Goal: Find specific page/section

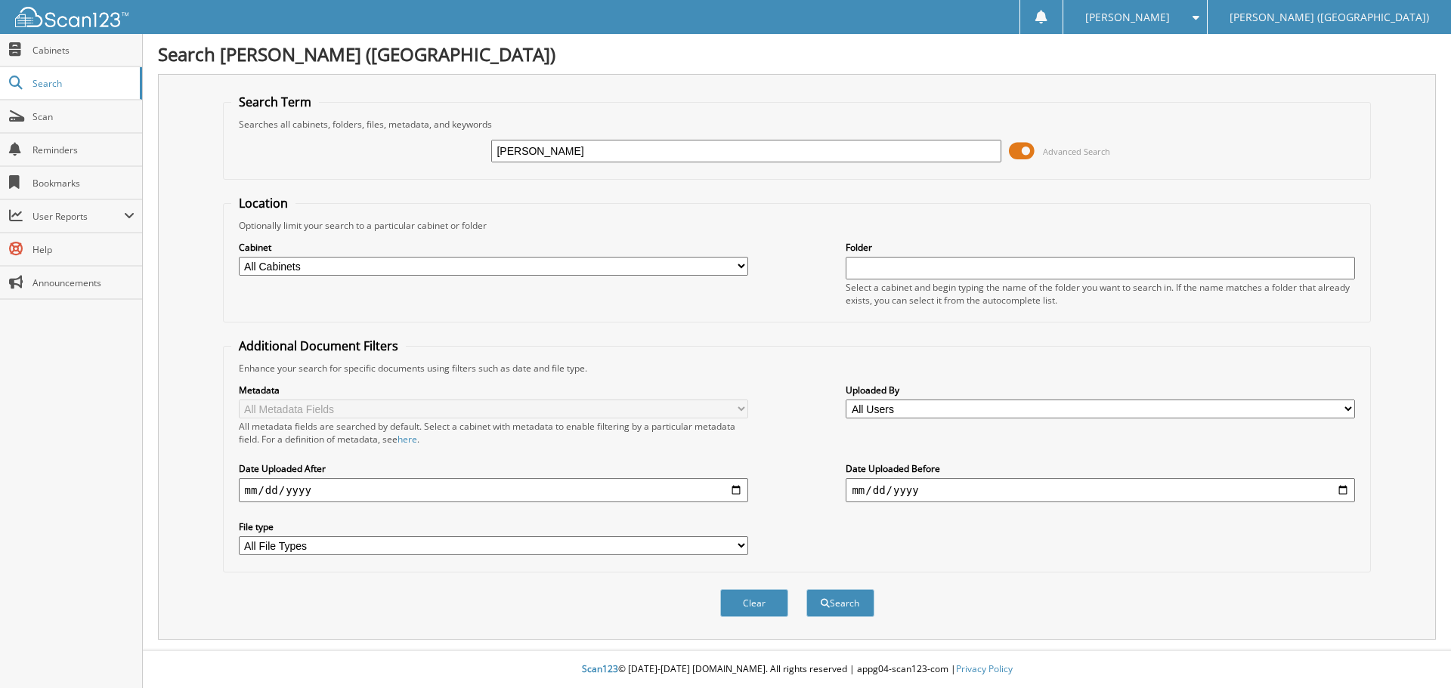
type input "[PERSON_NAME]"
click at [806, 589] on button "Search" at bounding box center [840, 603] width 68 height 28
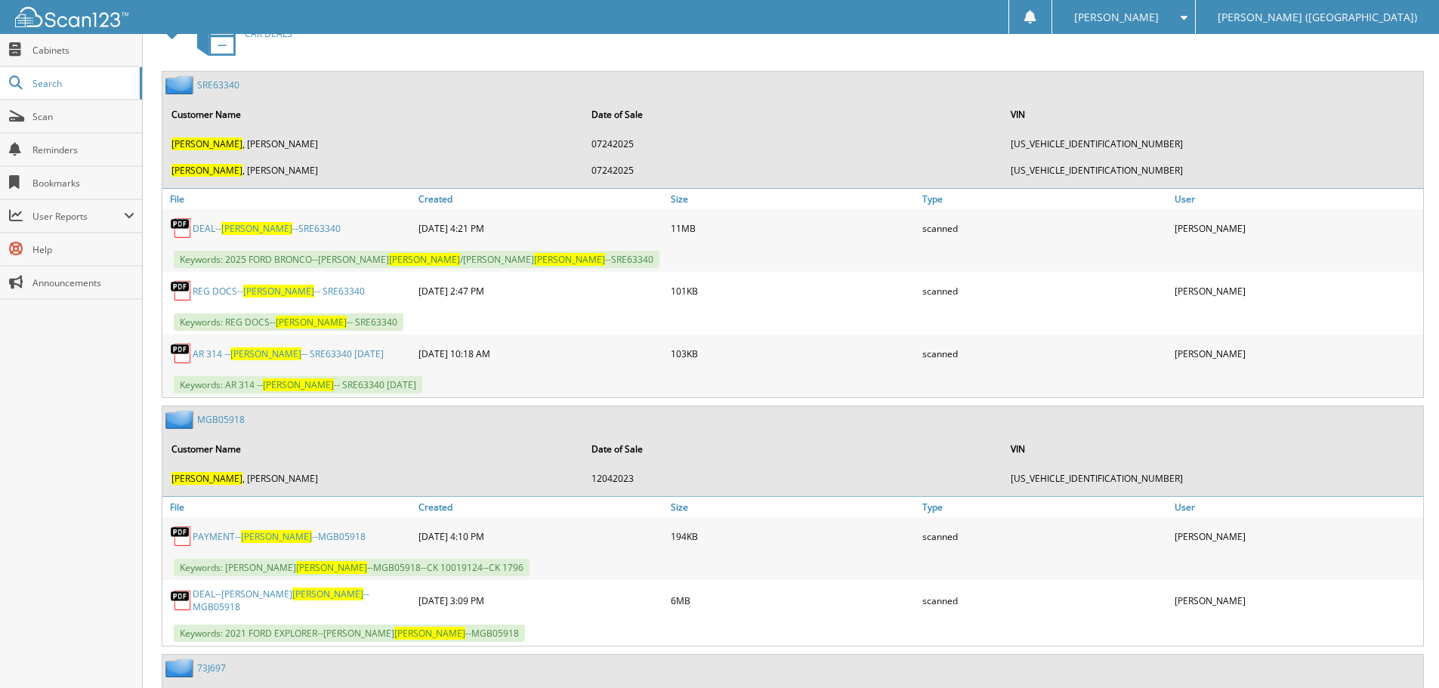
scroll to position [755, 0]
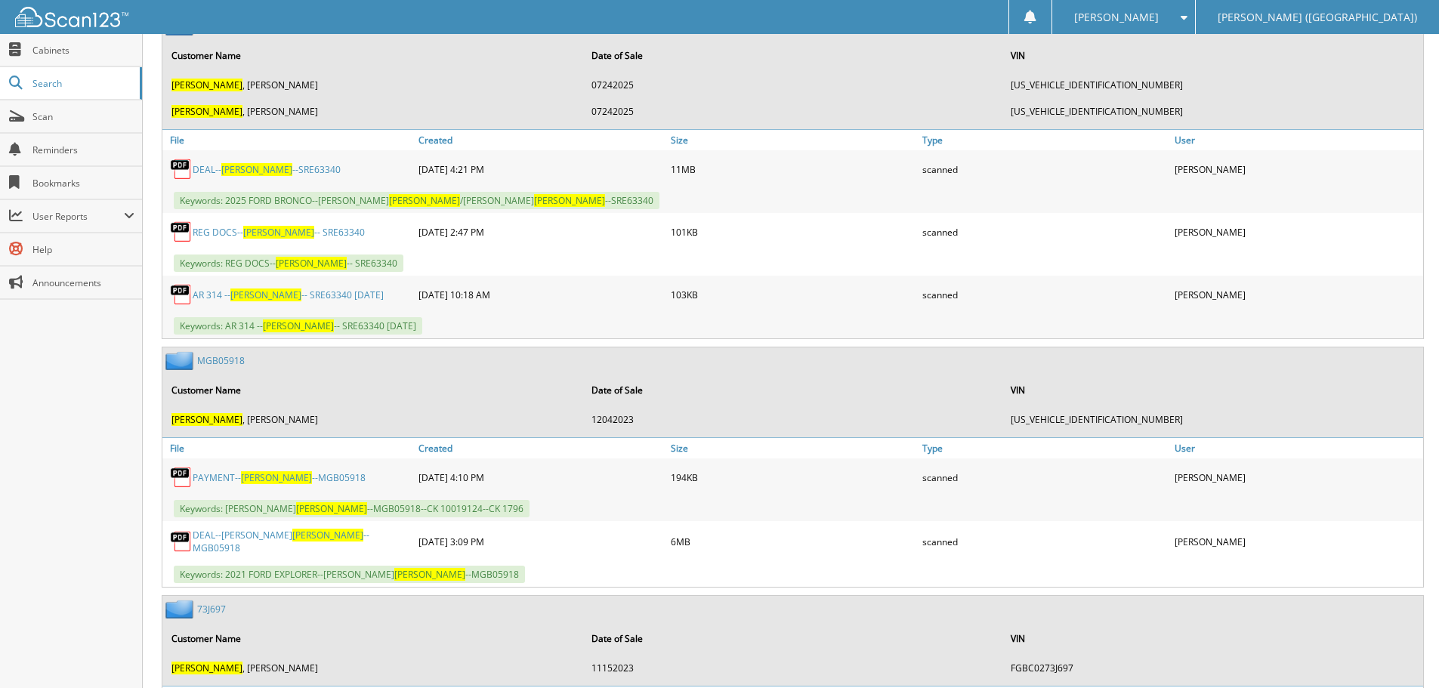
click at [238, 174] on span "HUBBS" at bounding box center [256, 169] width 71 height 13
click at [74, 116] on span "Scan" at bounding box center [83, 116] width 102 height 13
